Goal: Task Accomplishment & Management: Use online tool/utility

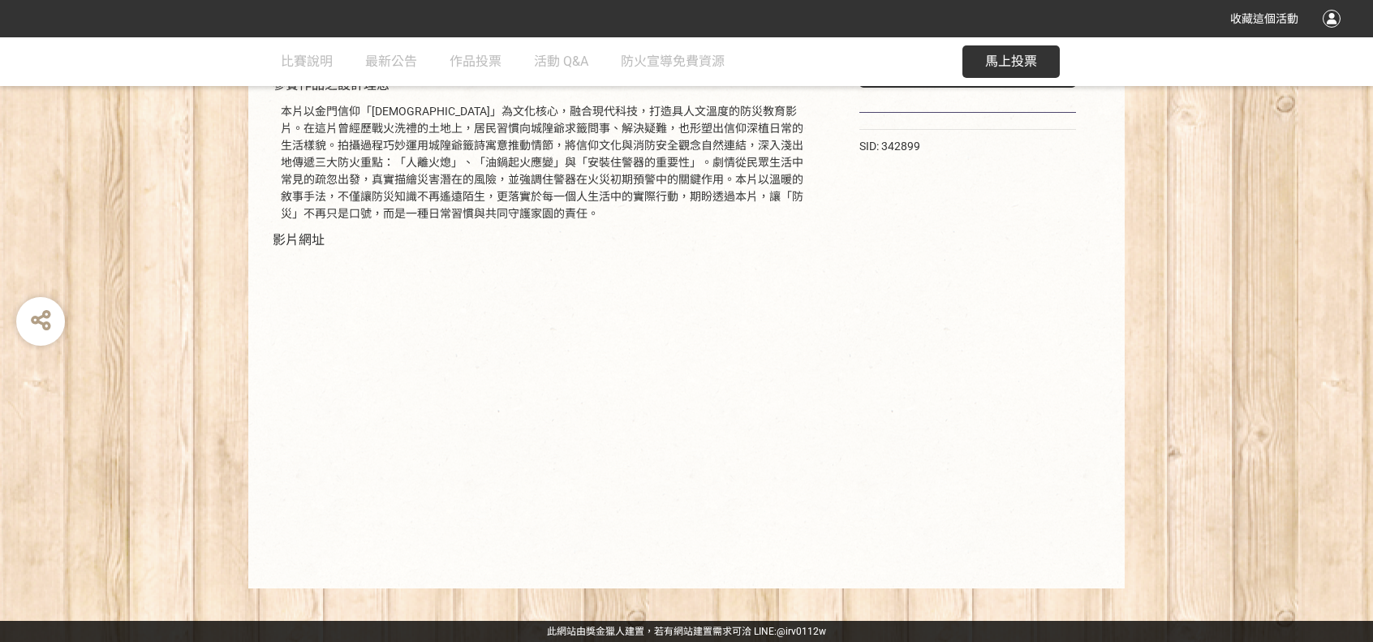
click at [1022, 381] on div "190 票 投票 SID: 342899" at bounding box center [968, 293] width 282 height 557
click at [857, 429] on div "190 票 投票 SID: 342899" at bounding box center [968, 293] width 282 height 557
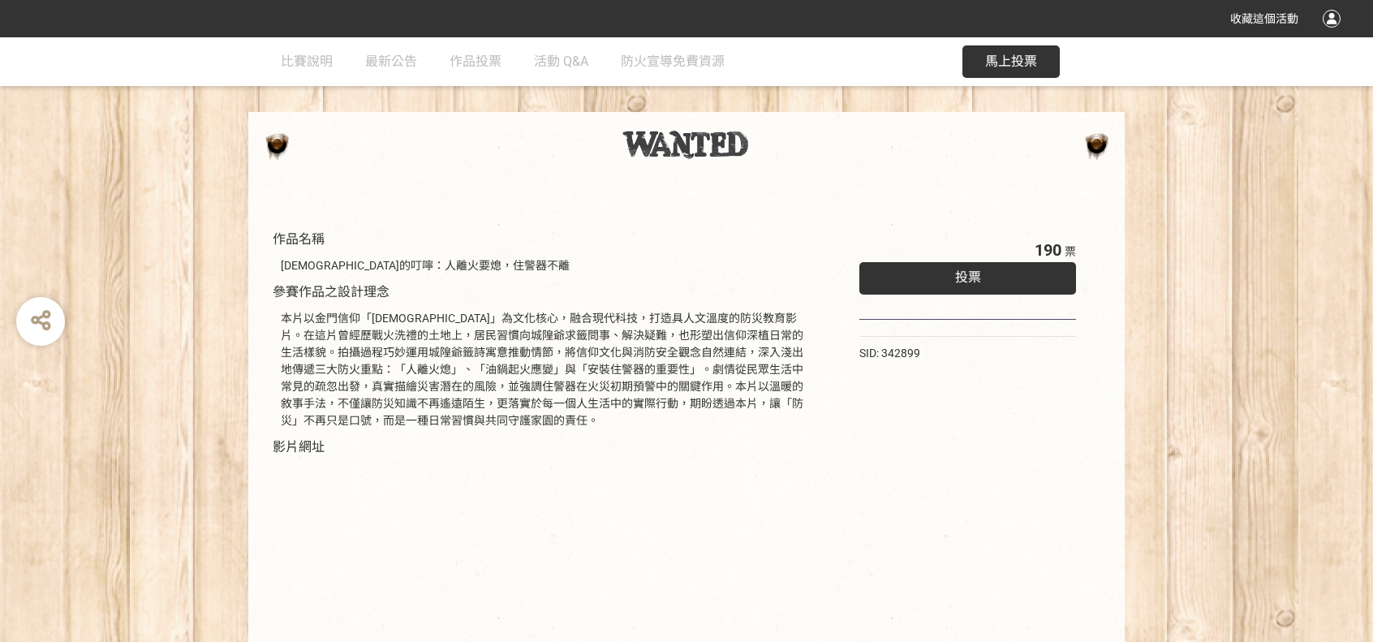
select select "vote"
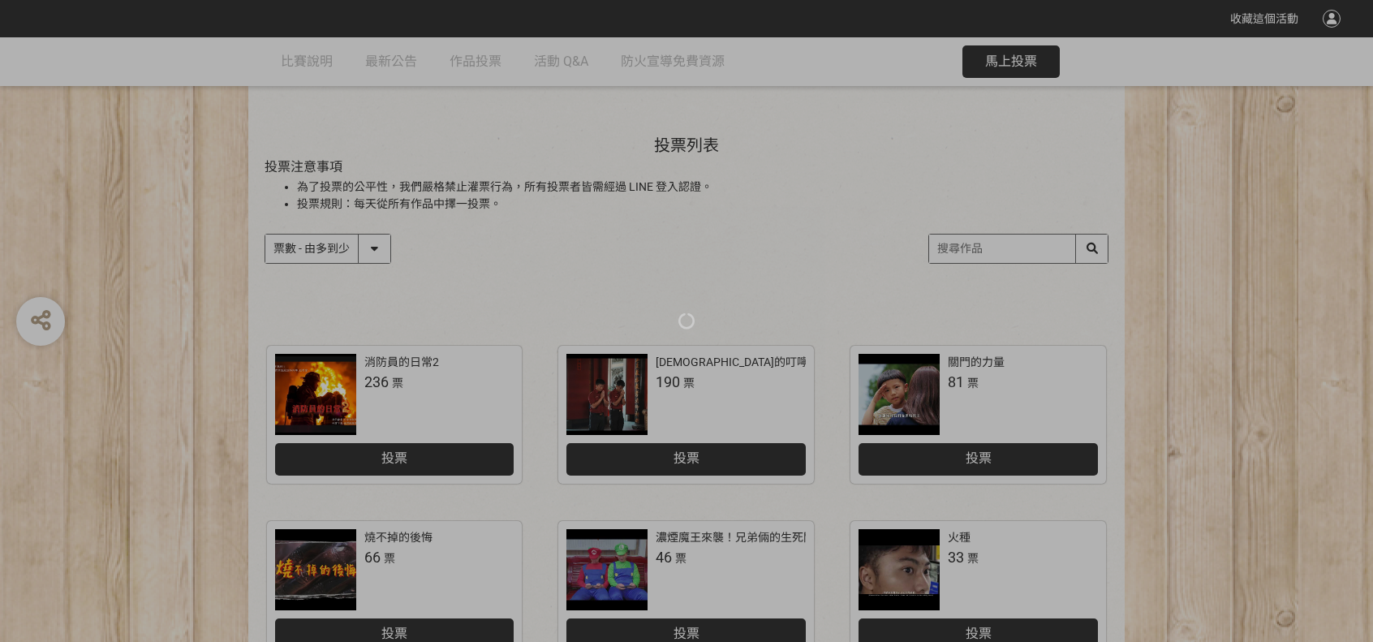
scroll to position [162, 0]
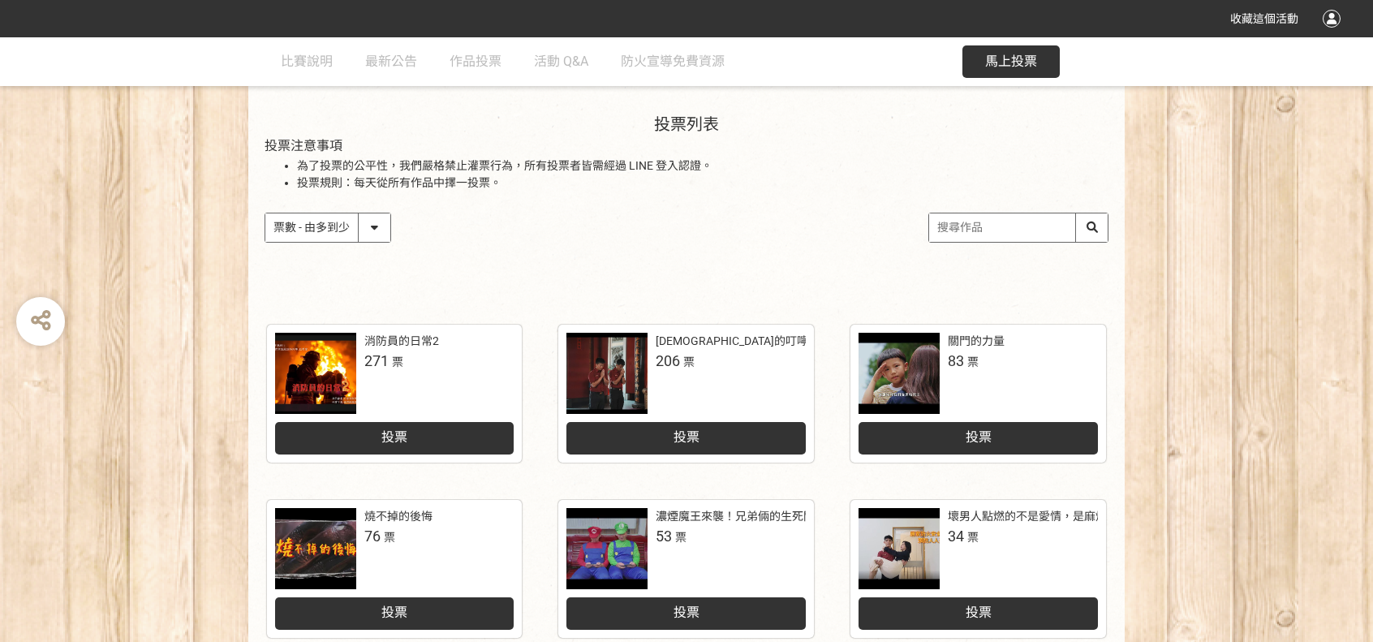
click at [1032, 377] on div "關門的力量 83 票" at bounding box center [978, 373] width 239 height 81
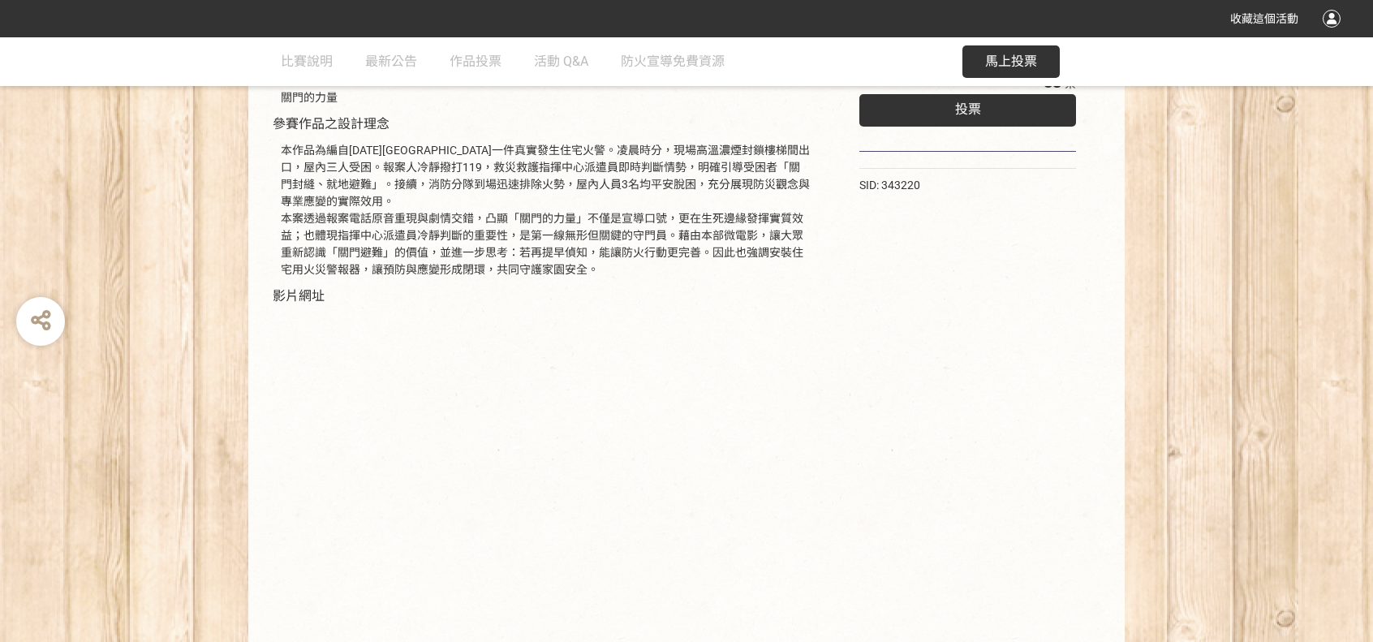
scroll to position [198, 0]
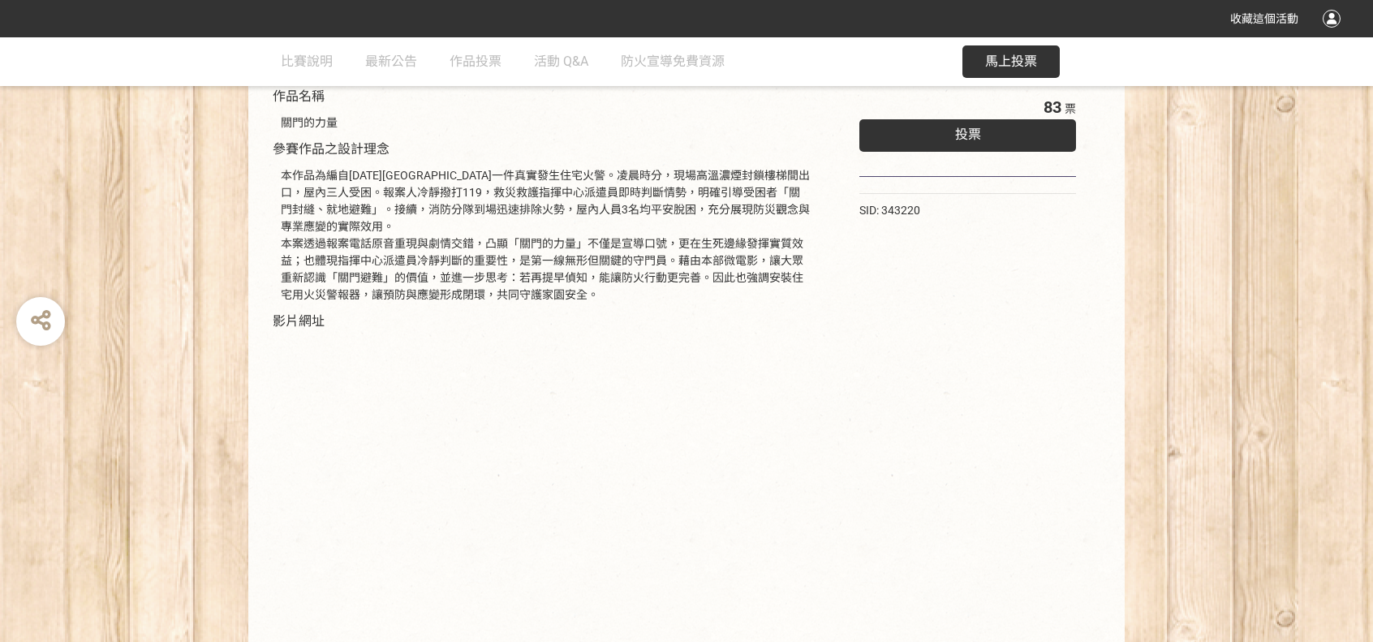
select select "vote"
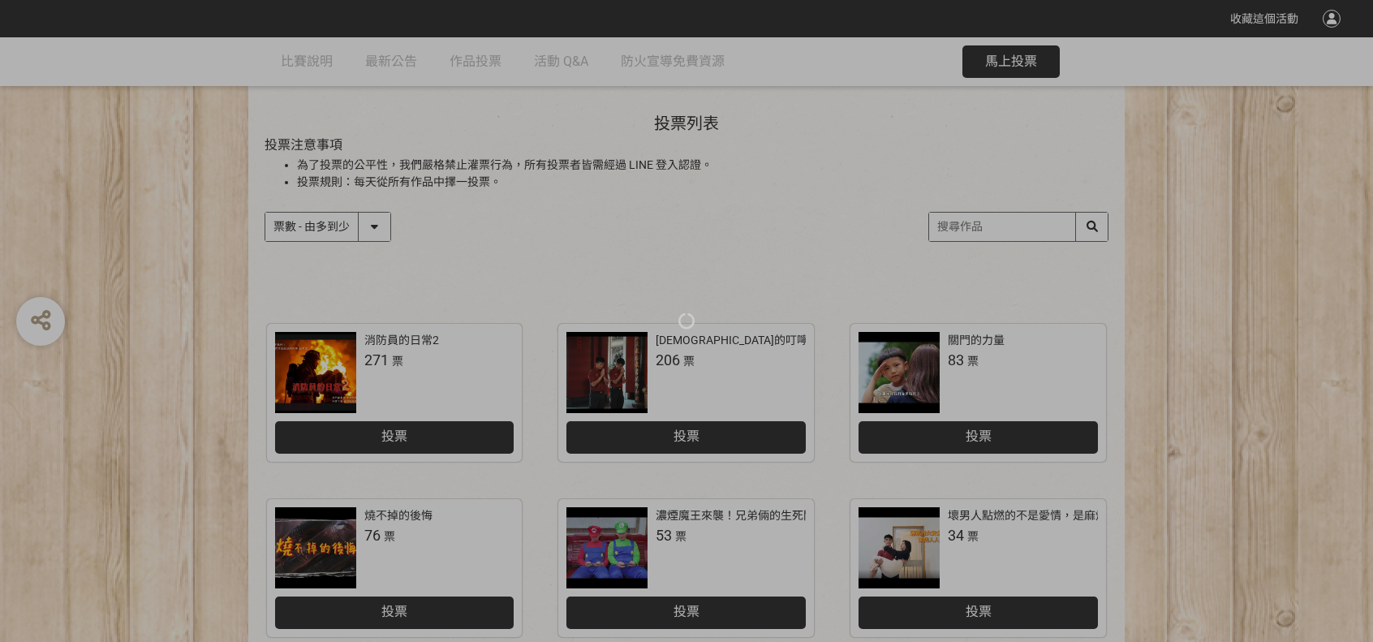
scroll to position [162, 0]
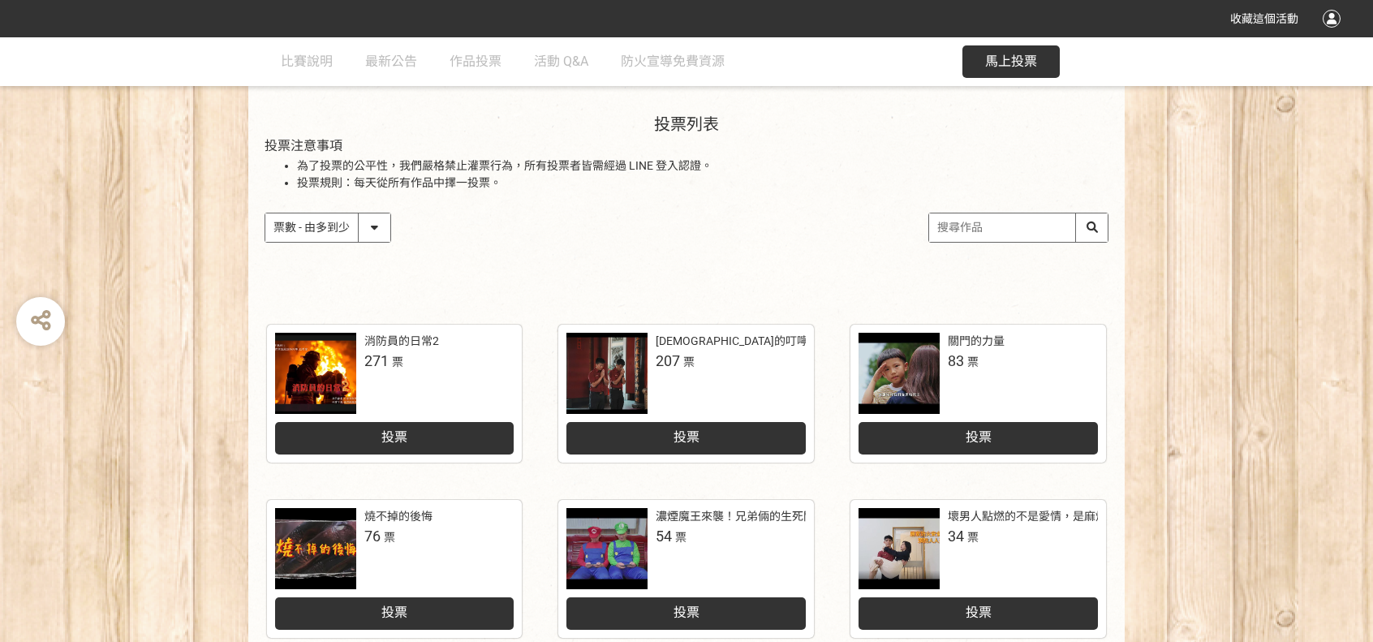
click at [411, 540] on div "燒不掉的後悔 76 票" at bounding box center [439, 527] width 150 height 39
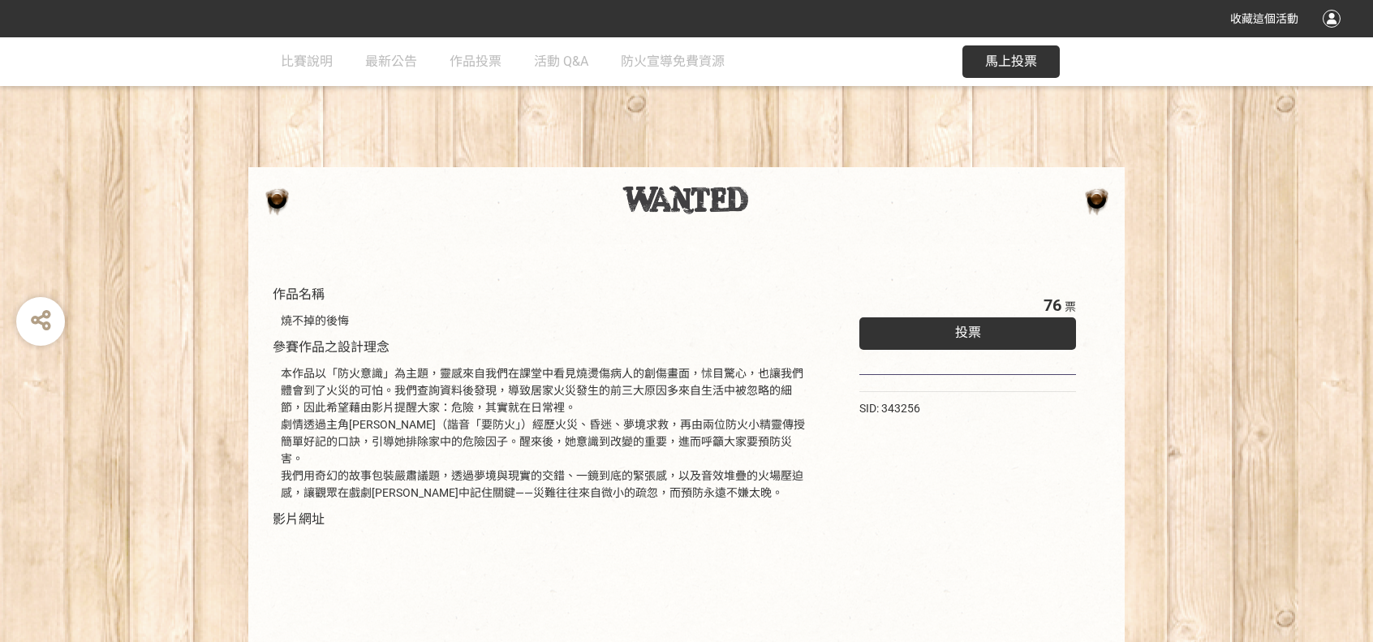
scroll to position [243, 0]
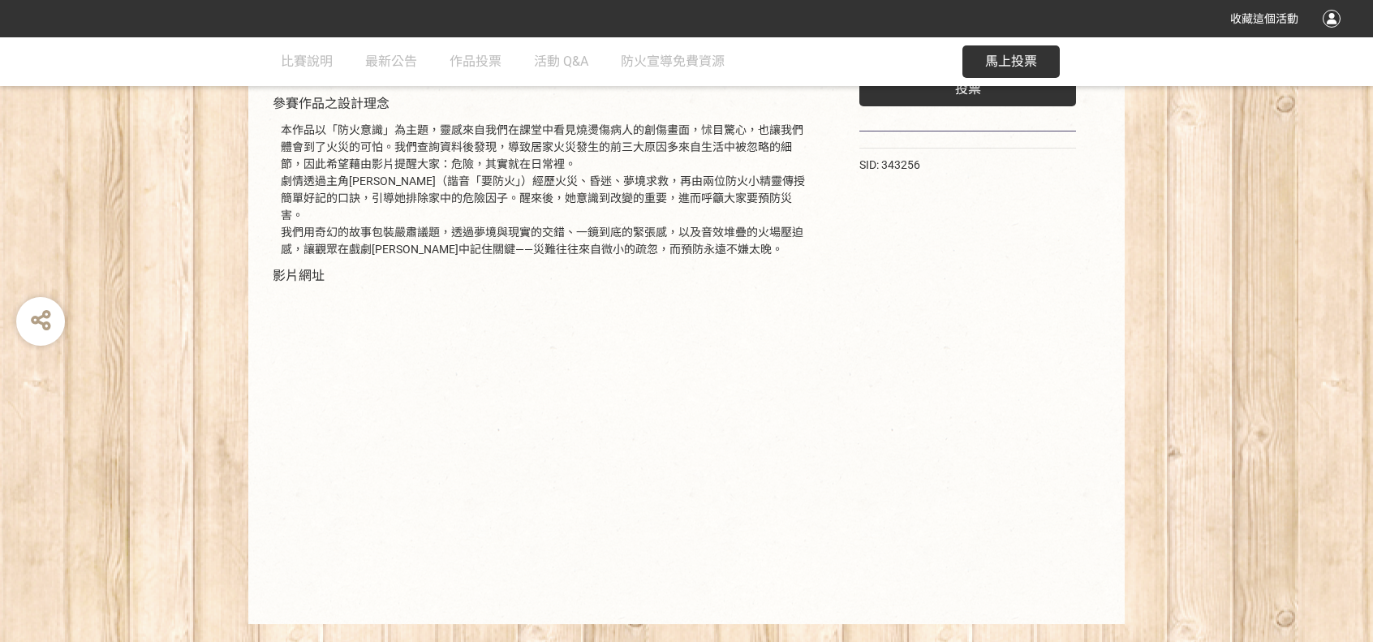
click at [953, 337] on div "76 票 投票 SID: 343256" at bounding box center [968, 320] width 282 height 575
select select "vote"
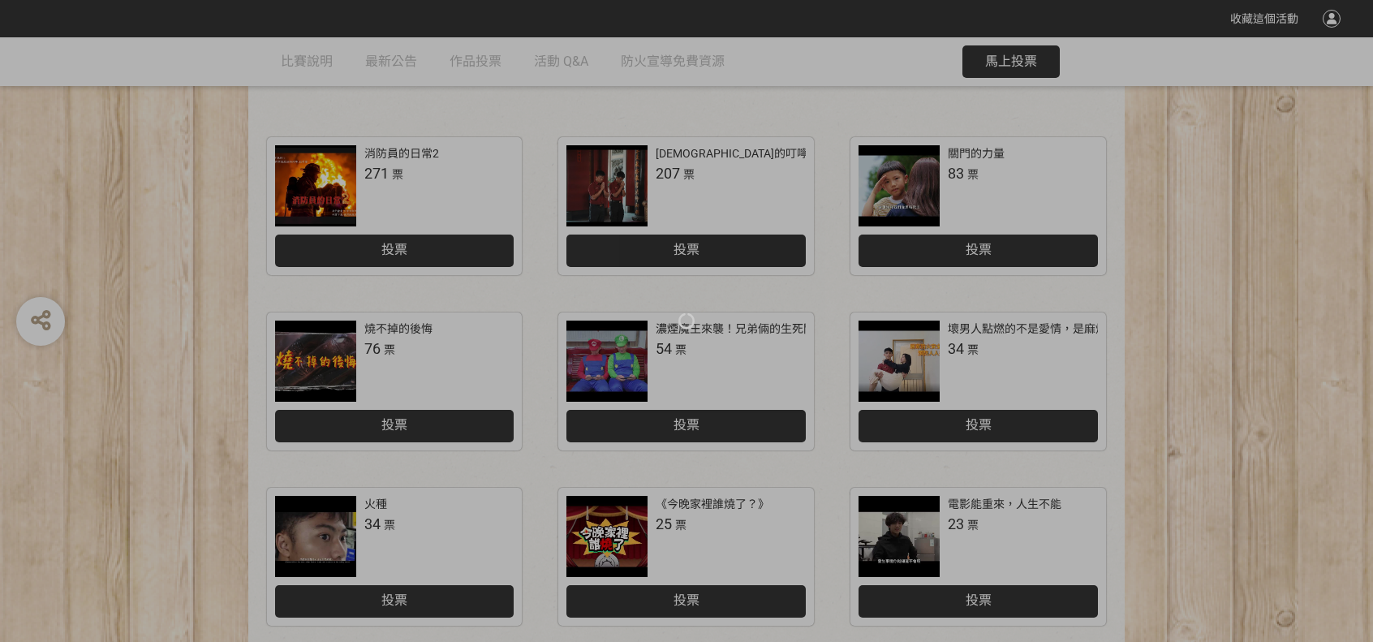
scroll to position [162, 0]
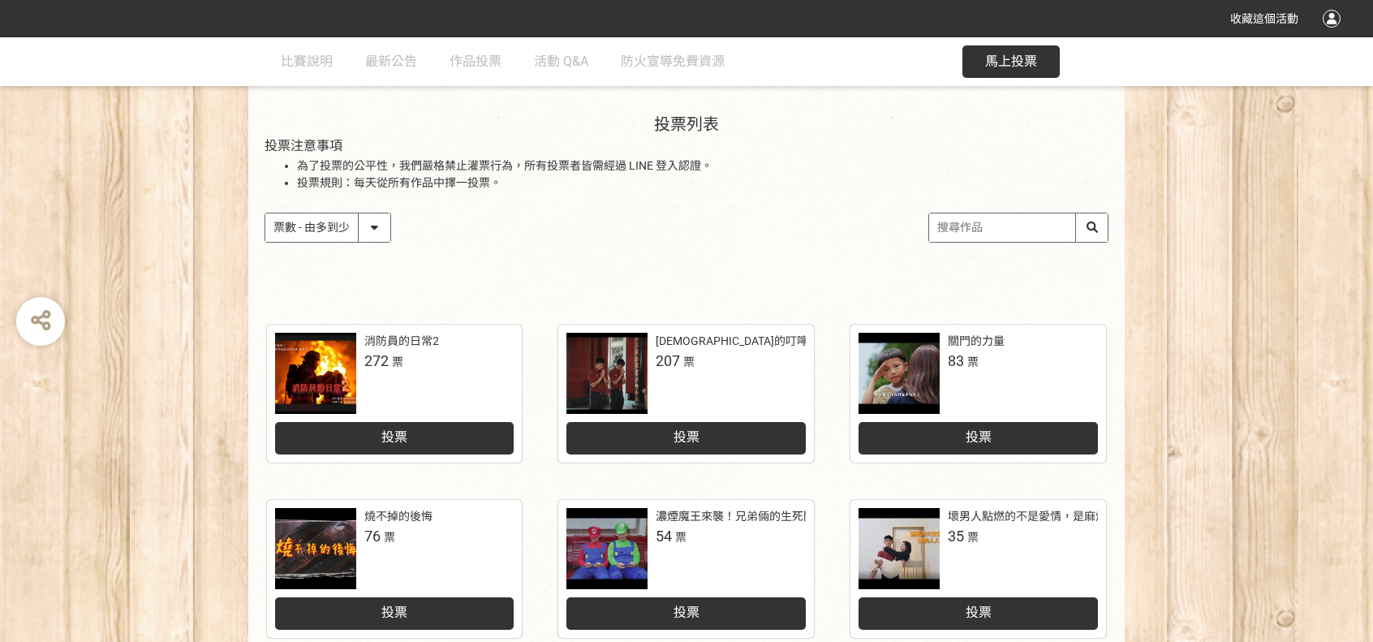
click at [945, 376] on div at bounding box center [903, 373] width 89 height 81
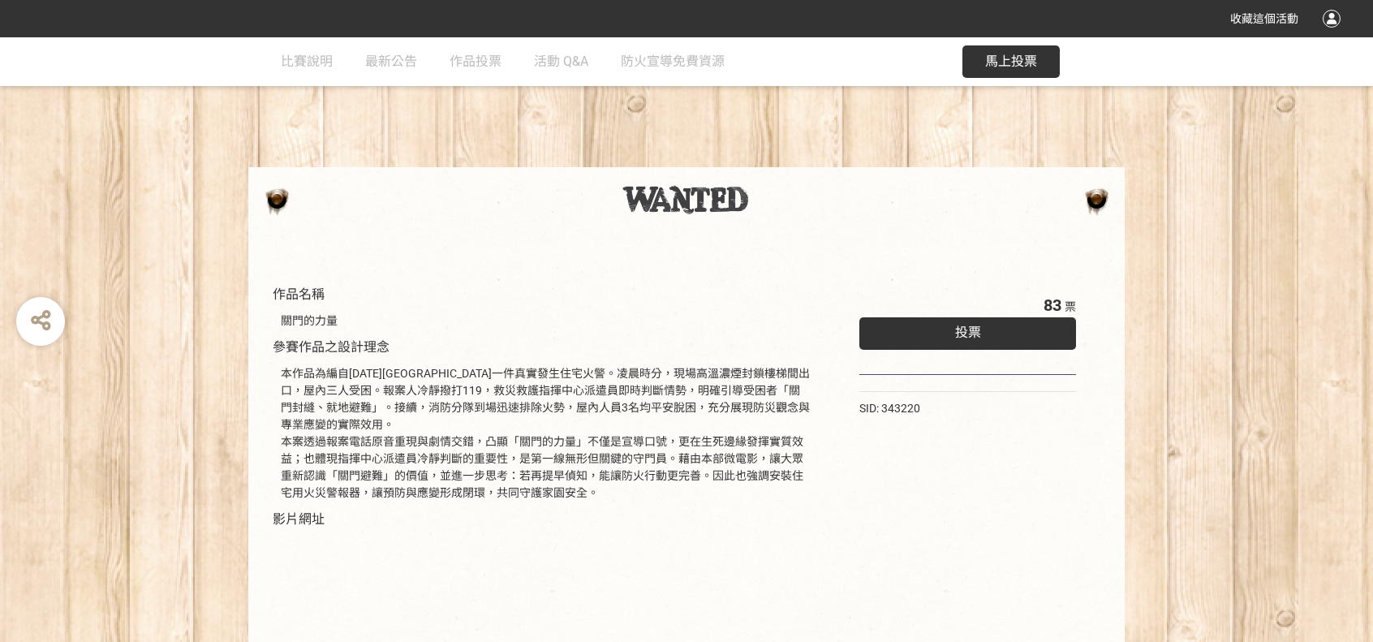
scroll to position [243, 0]
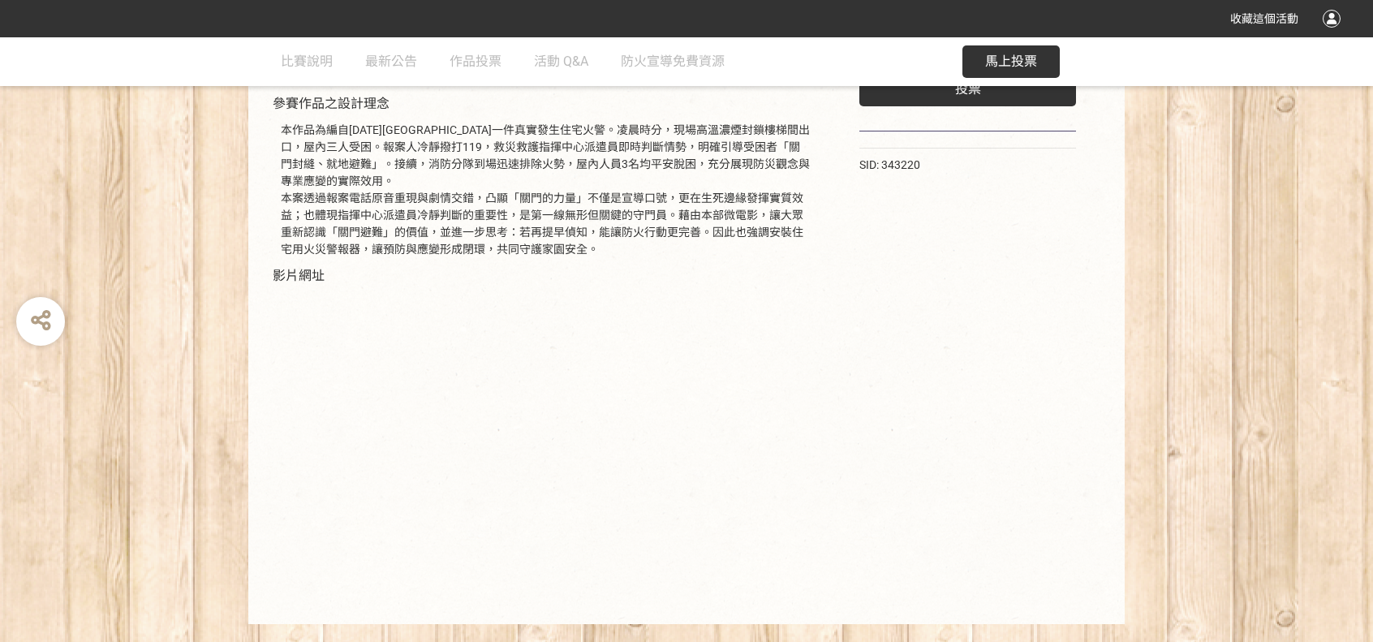
click at [1045, 430] on div "83 票 投票 SID: 343220" at bounding box center [968, 320] width 282 height 575
click at [880, 510] on div "83 票 投票 SID: 343220" at bounding box center [968, 320] width 282 height 575
select select "vote"
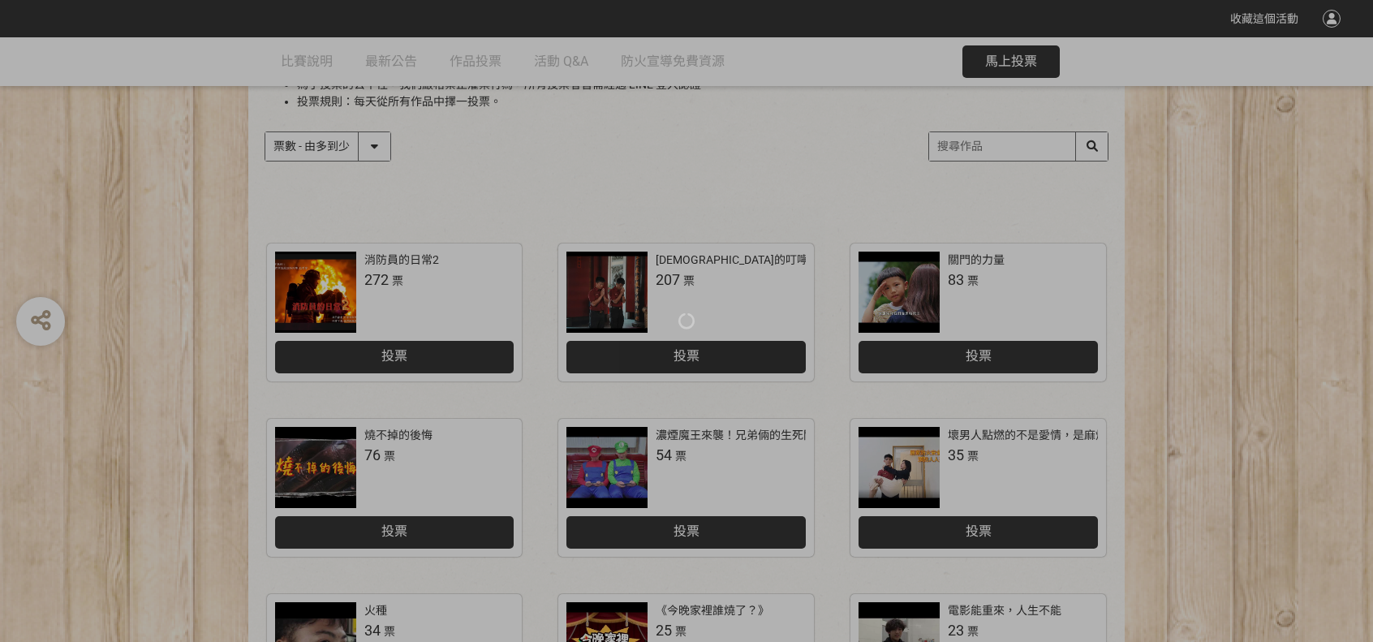
scroll to position [162, 0]
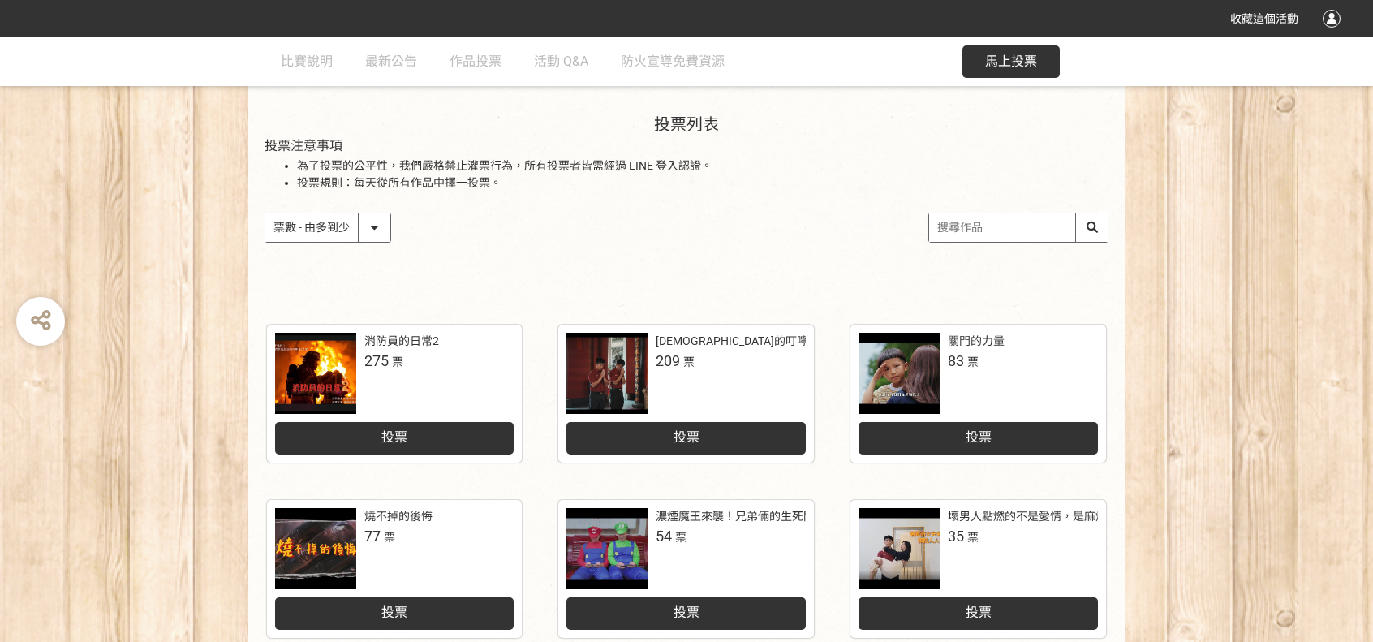
click at [279, 364] on div at bounding box center [315, 373] width 81 height 81
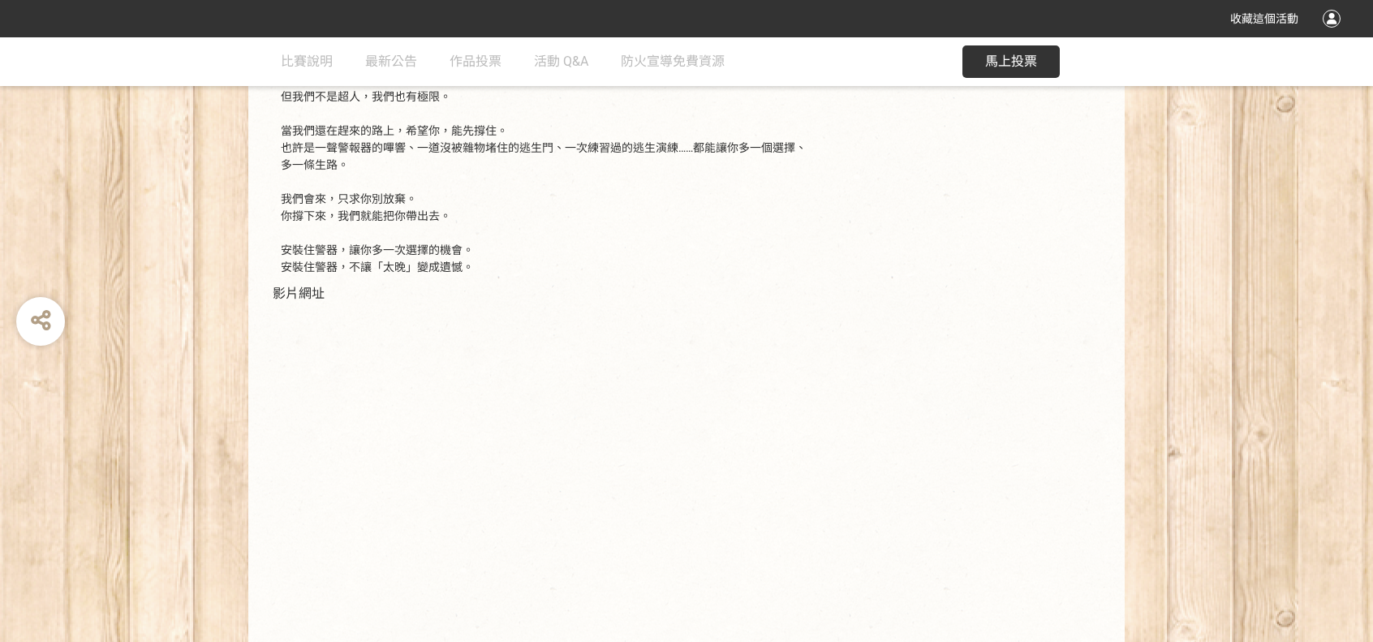
scroll to position [450, 0]
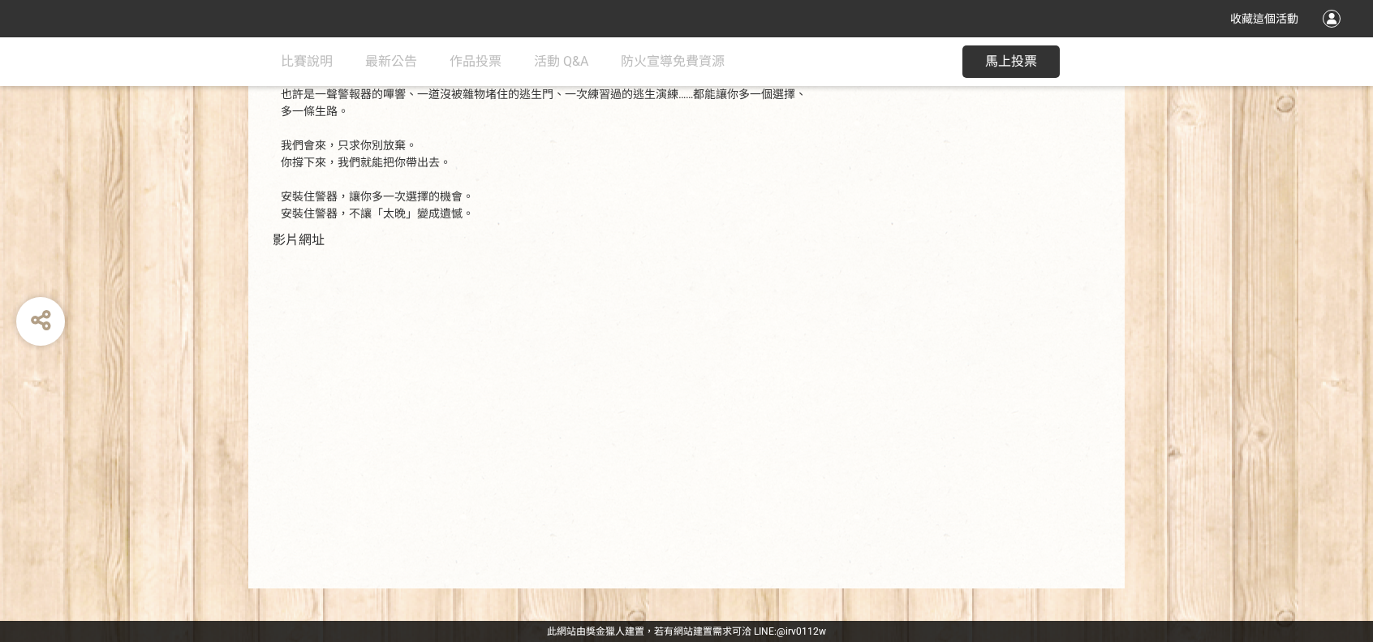
select select "vote"
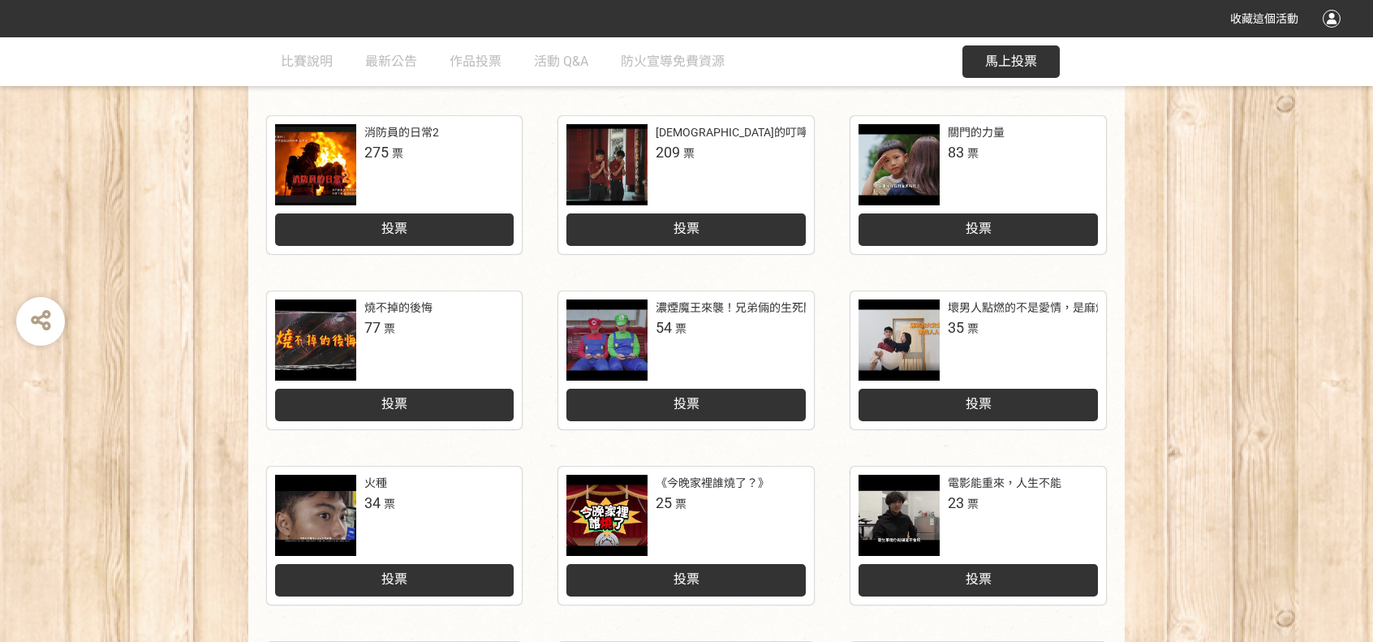
scroll to position [487, 0]
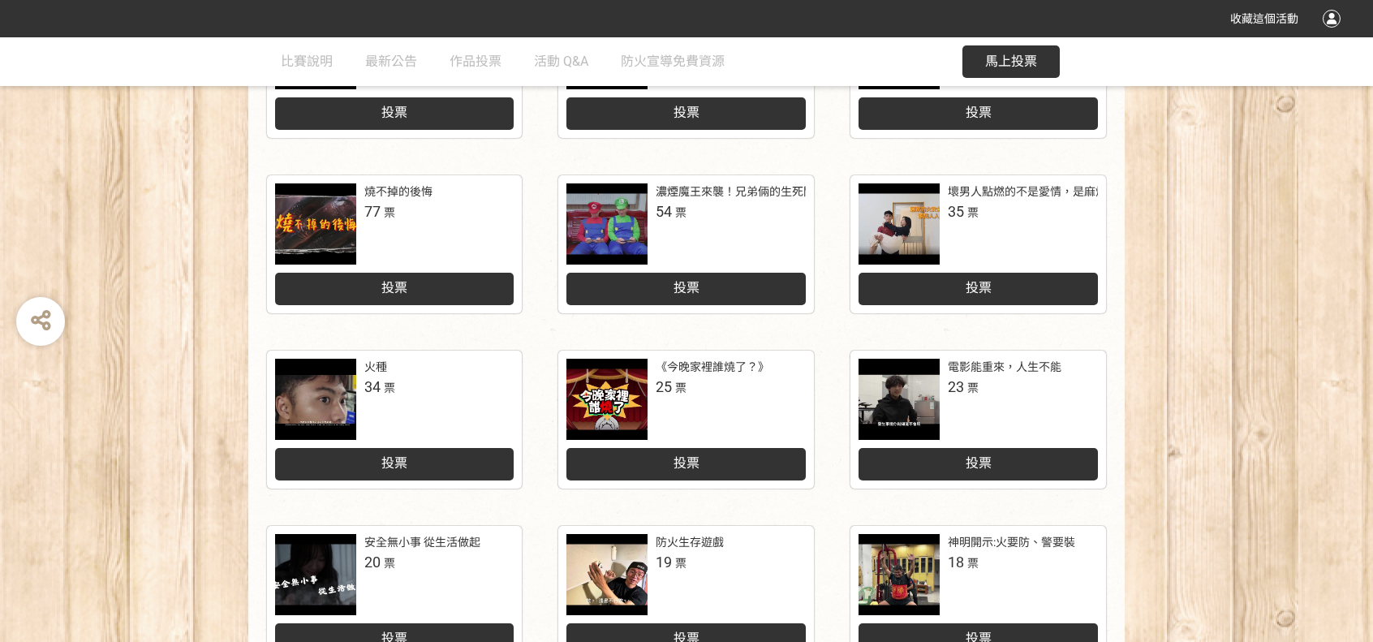
click at [878, 217] on div at bounding box center [899, 223] width 81 height 81
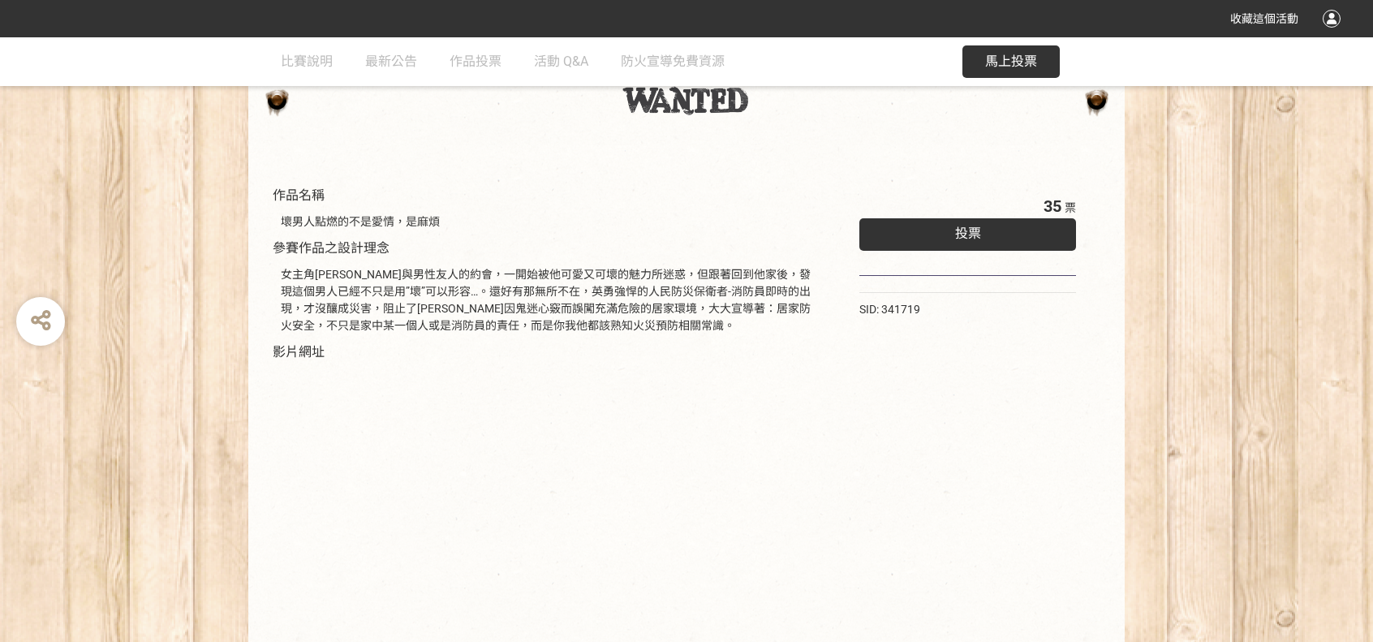
scroll to position [211, 0]
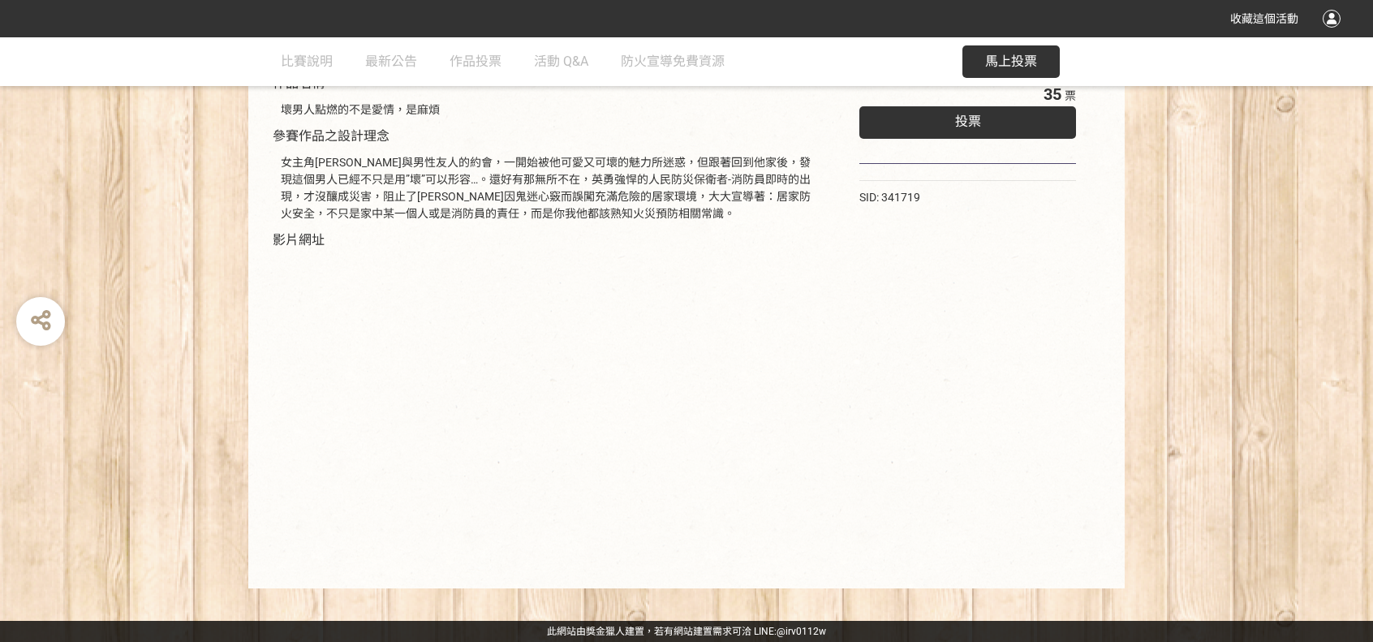
select select "vote"
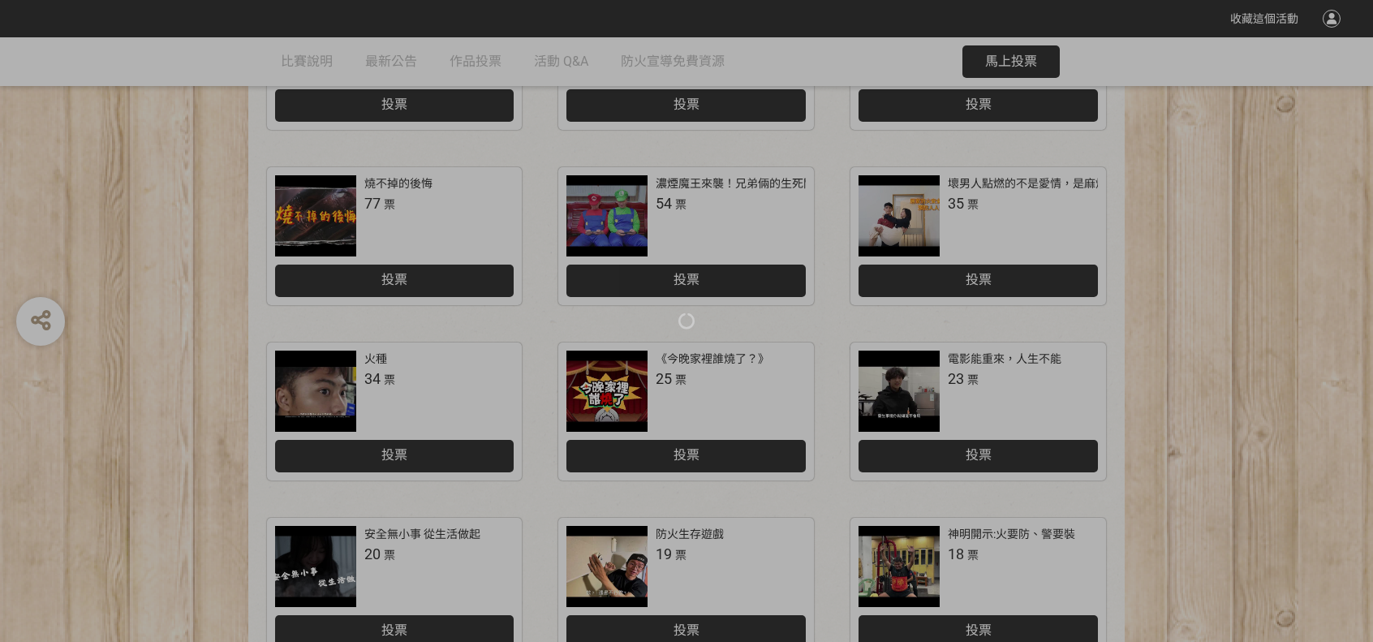
scroll to position [487, 0]
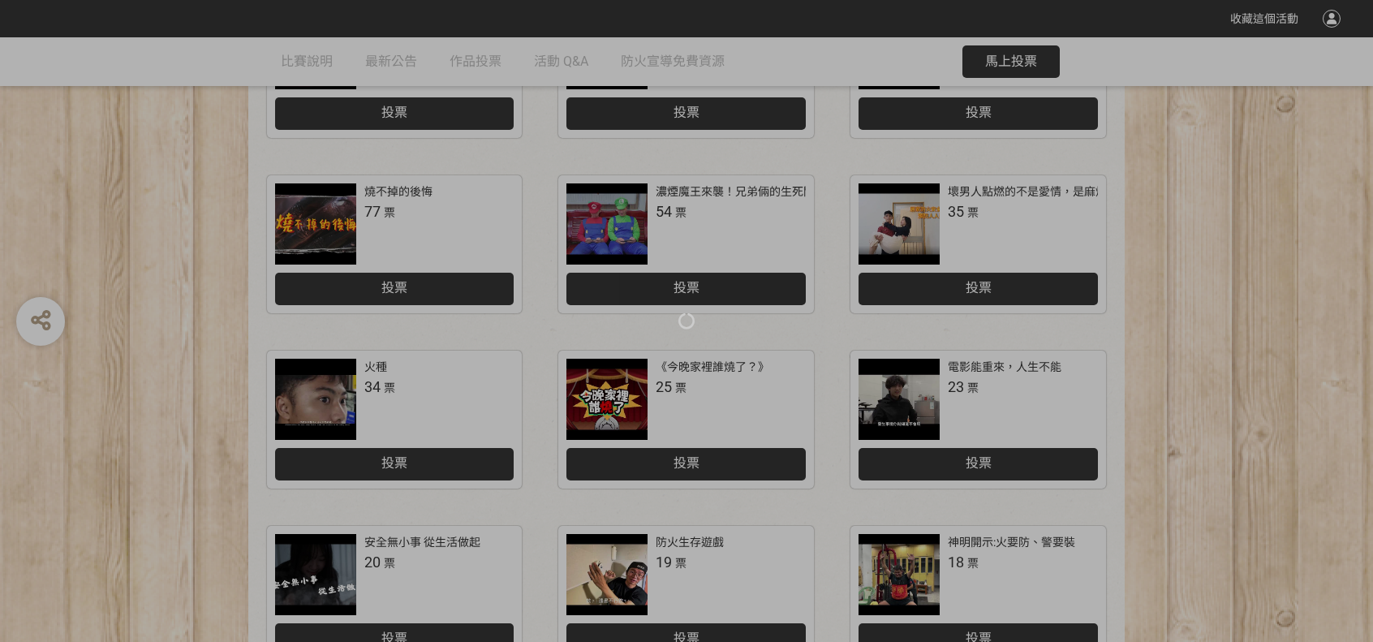
click at [946, 385] on div at bounding box center [686, 321] width 1373 height 642
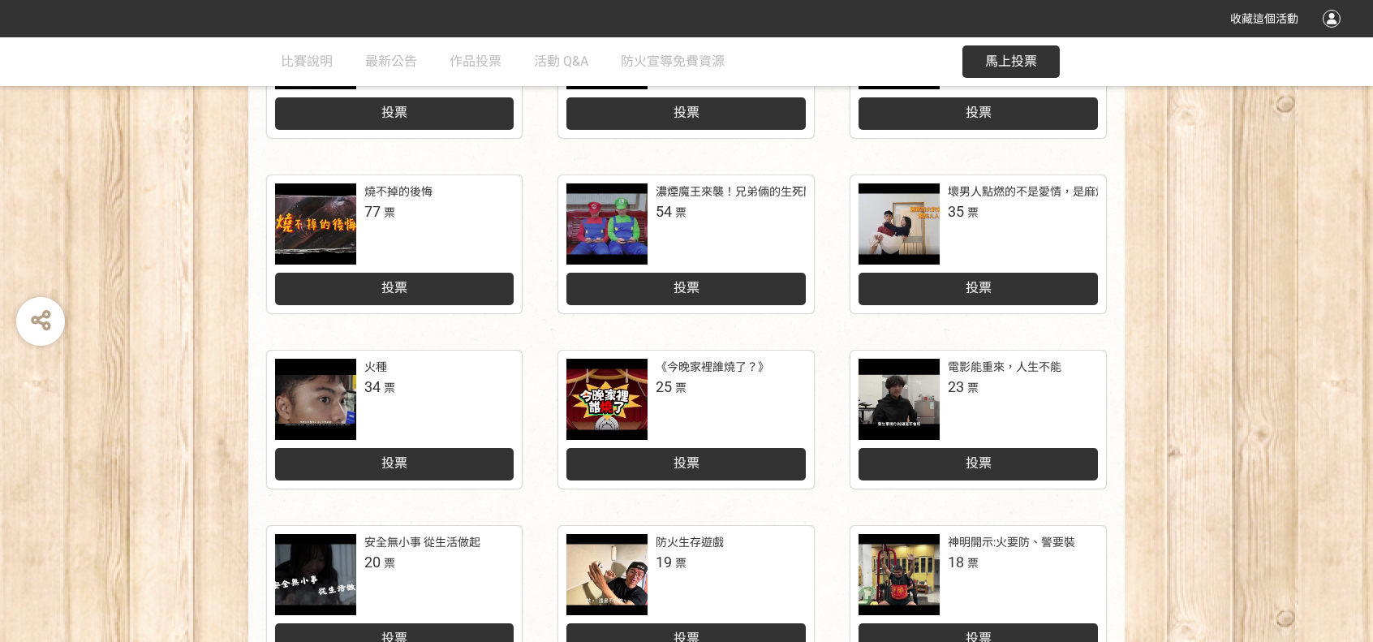
click at [977, 549] on div "神明開示:火要防、警要裝" at bounding box center [1011, 542] width 127 height 17
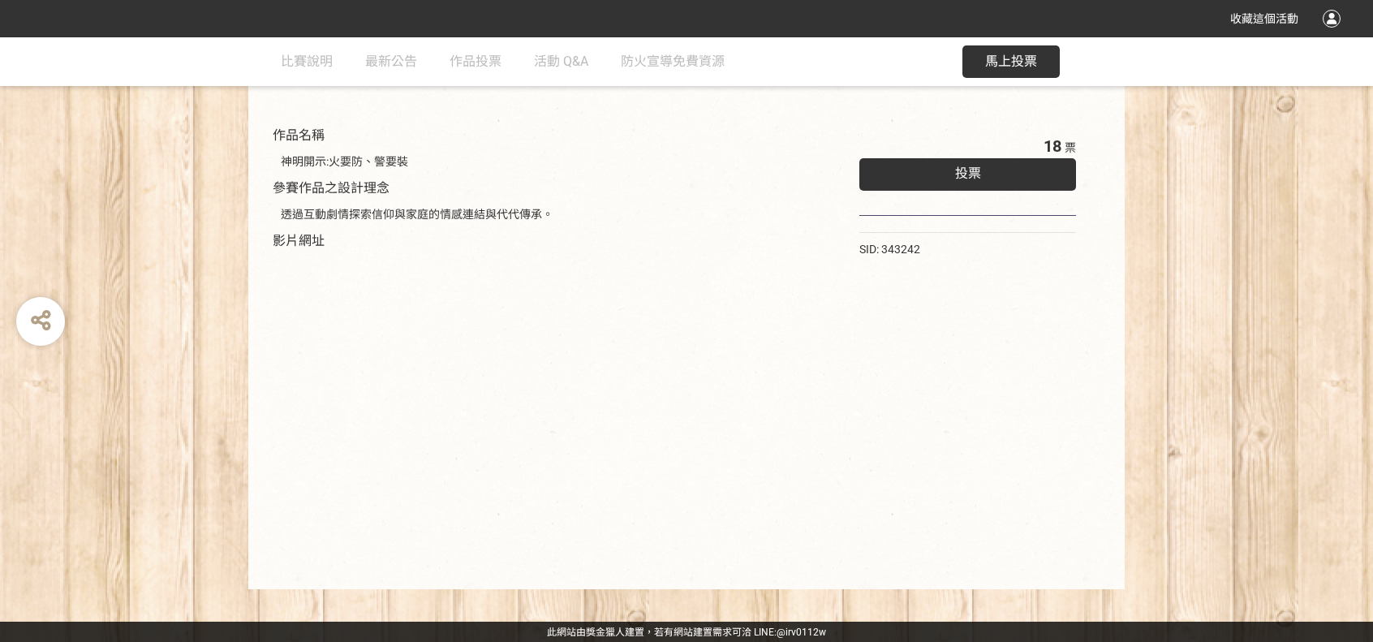
scroll to position [160, 0]
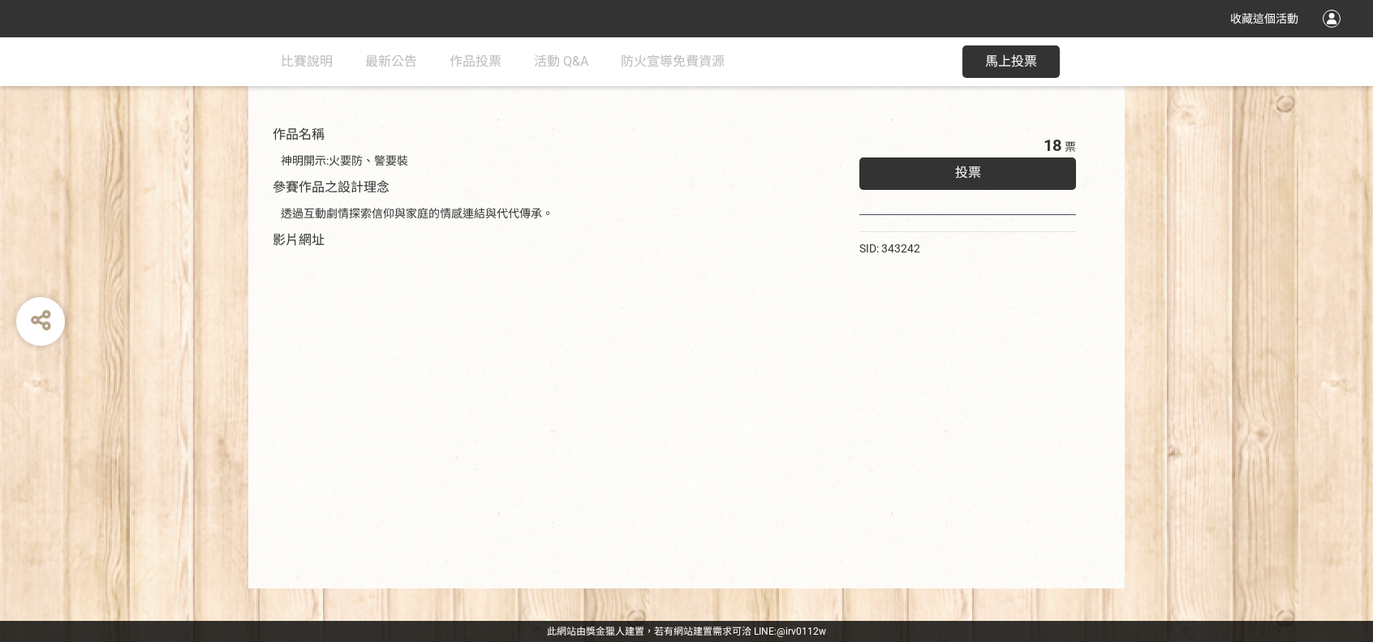
click at [1104, 439] on div "18 票 投票 SID: 343242" at bounding box center [968, 344] width 282 height 455
